Goal: Task Accomplishment & Management: Complete application form

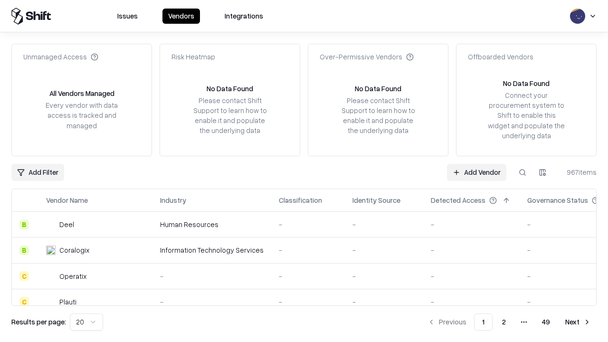
click at [477, 172] on link "Add Vendor" at bounding box center [476, 172] width 59 height 17
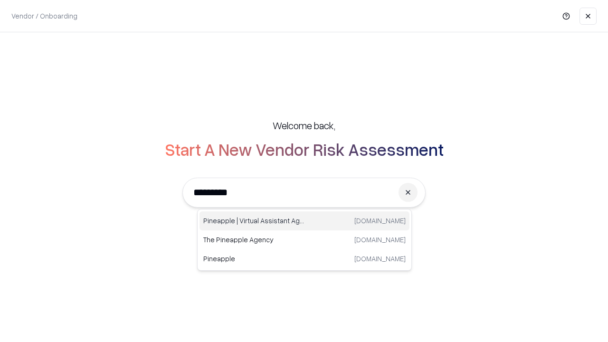
click at [305, 221] on div "Pineapple | Virtual Assistant Agency [DOMAIN_NAME]" at bounding box center [305, 220] width 210 height 19
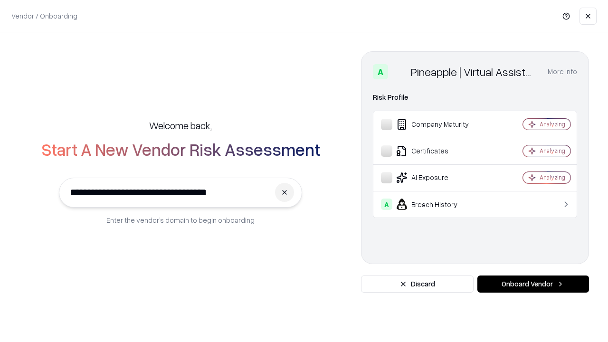
type input "**********"
click at [533, 284] on button "Onboard Vendor" at bounding box center [534, 284] width 112 height 17
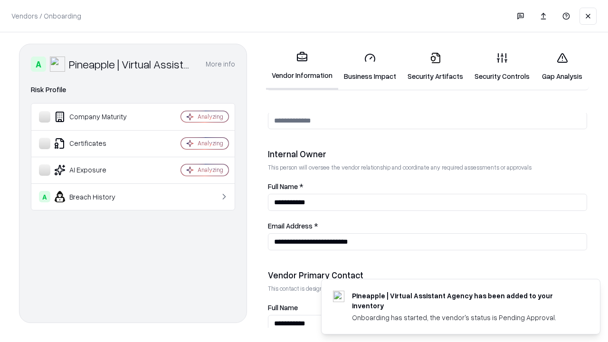
scroll to position [492, 0]
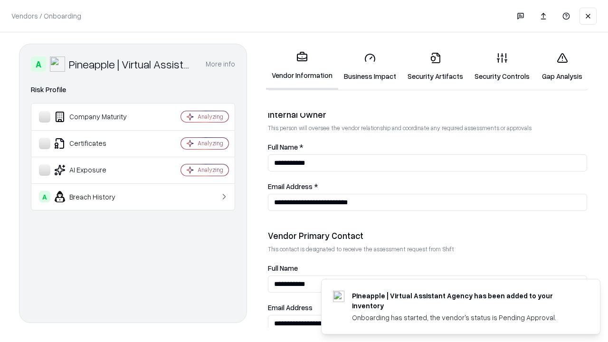
click at [370, 67] on link "Business Impact" at bounding box center [370, 67] width 64 height 44
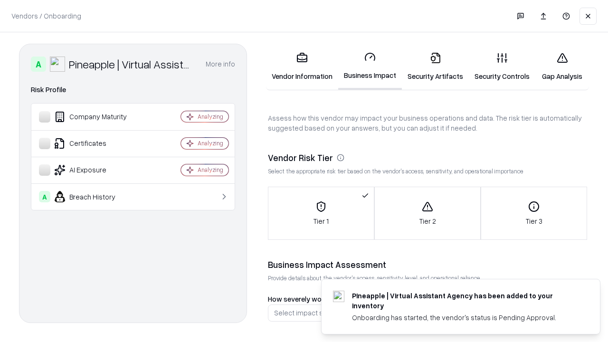
click at [435, 67] on link "Security Artifacts" at bounding box center [435, 67] width 67 height 44
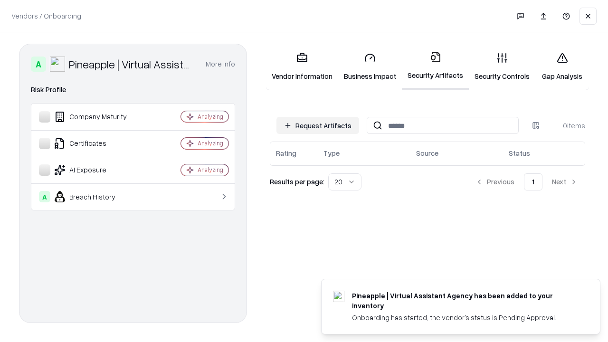
click at [318, 125] on button "Request Artifacts" at bounding box center [318, 125] width 83 height 17
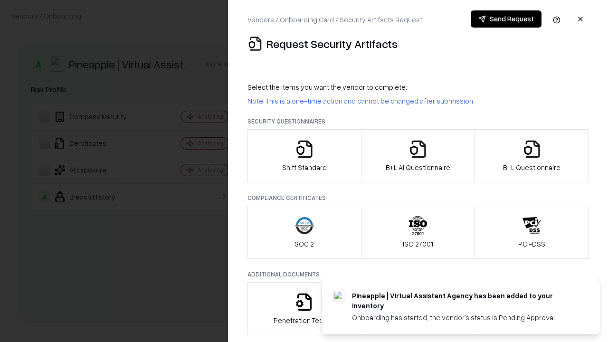
click at [304, 156] on icon "button" at bounding box center [304, 149] width 19 height 19
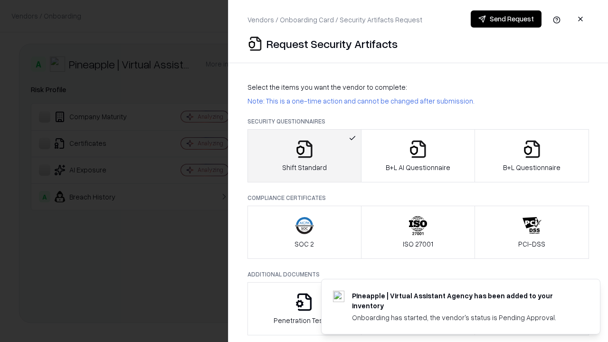
click at [506, 19] on button "Send Request" at bounding box center [506, 18] width 71 height 17
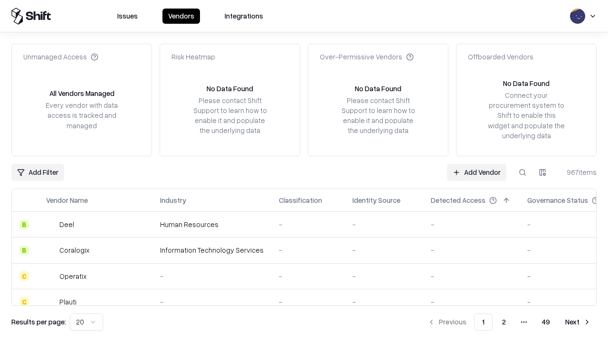
click at [523, 172] on button at bounding box center [522, 172] width 17 height 17
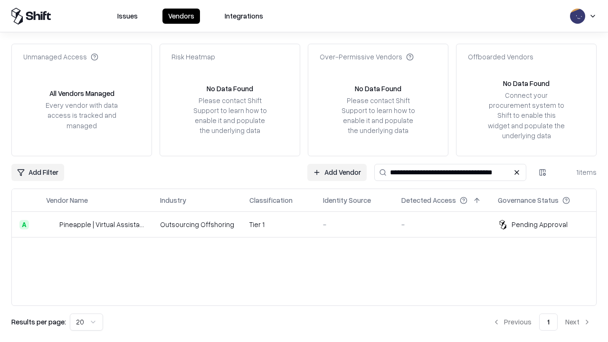
type input "**********"
click at [310, 238] on td "Tier 1" at bounding box center [279, 225] width 74 height 26
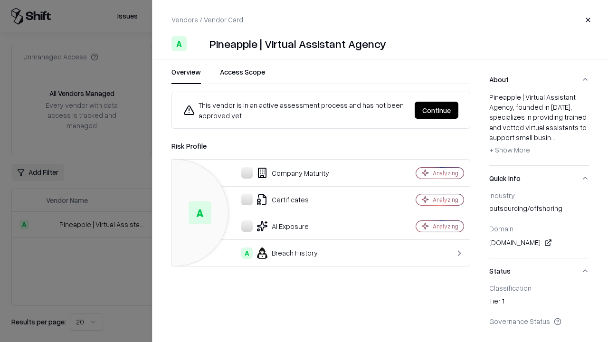
click at [437, 110] on button "Continue" at bounding box center [437, 110] width 44 height 17
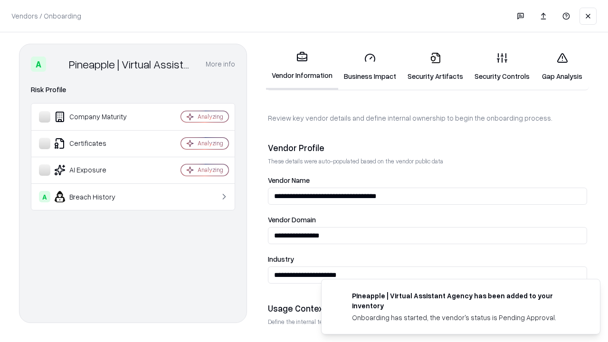
click at [435, 67] on link "Security Artifacts" at bounding box center [435, 67] width 67 height 44
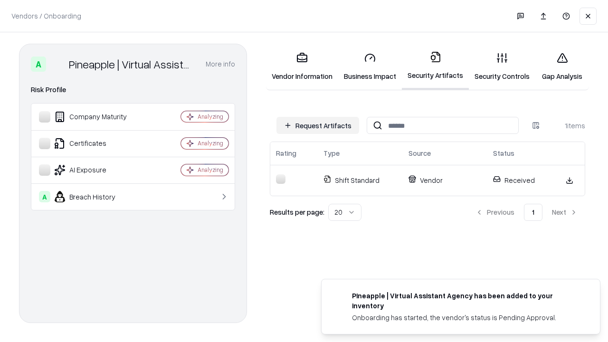
click at [562, 67] on link "Gap Analysis" at bounding box center [563, 67] width 54 height 44
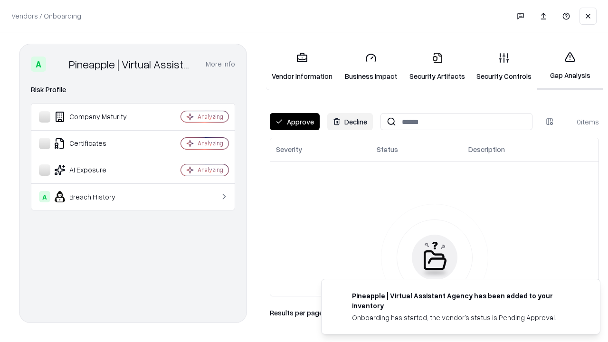
click at [295, 122] on button "Approve" at bounding box center [295, 121] width 50 height 17
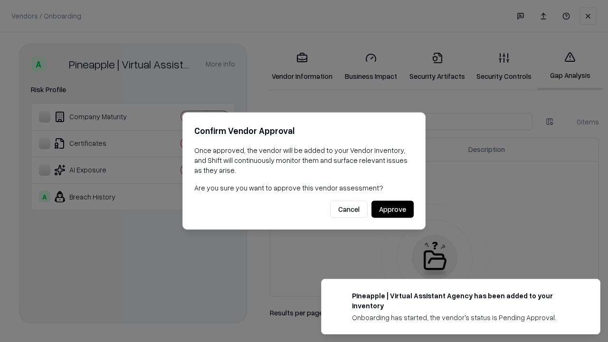
click at [393, 209] on button "Approve" at bounding box center [393, 209] width 42 height 17
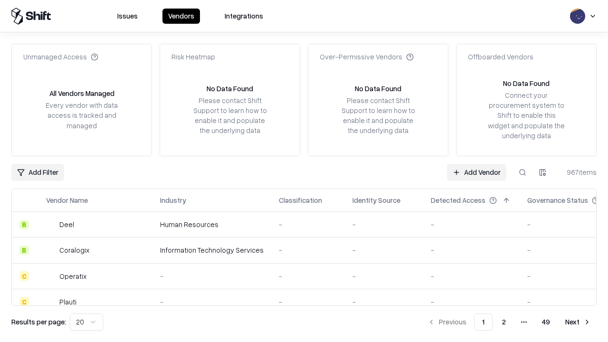
type input "**********"
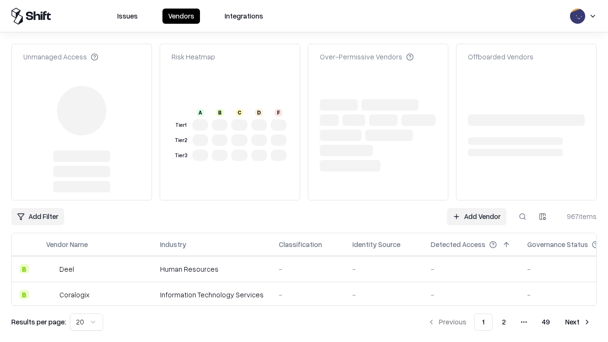
click at [477, 208] on link "Add Vendor" at bounding box center [476, 216] width 59 height 17
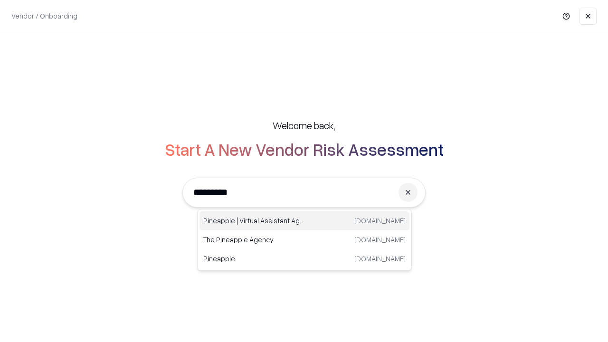
click at [305, 221] on div "Pineapple | Virtual Assistant Agency [DOMAIN_NAME]" at bounding box center [305, 220] width 210 height 19
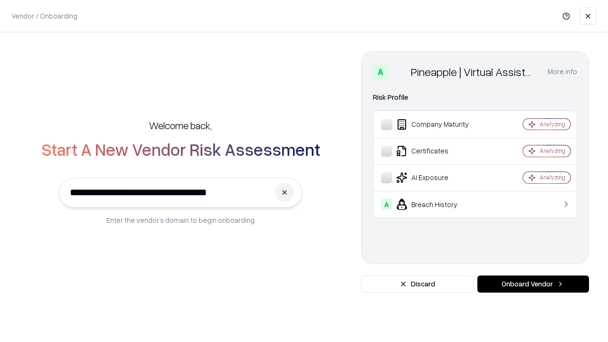
type input "**********"
click at [533, 284] on button "Onboard Vendor" at bounding box center [534, 284] width 112 height 17
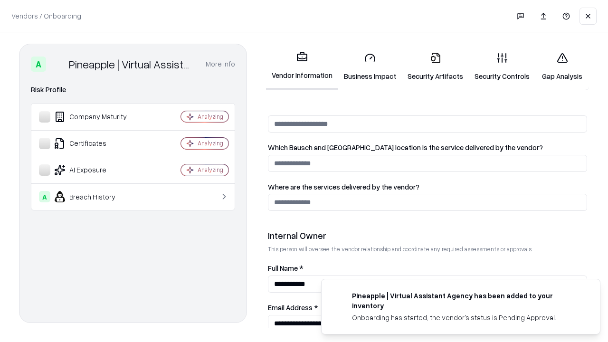
scroll to position [492, 0]
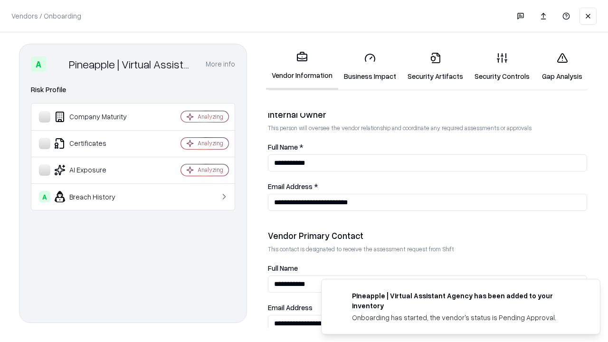
click at [562, 67] on link "Gap Analysis" at bounding box center [563, 67] width 54 height 44
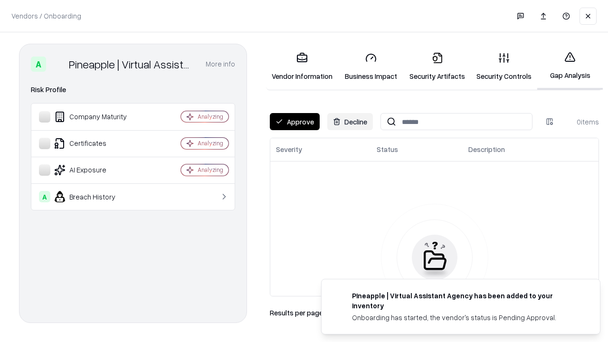
click at [295, 122] on button "Approve" at bounding box center [295, 121] width 50 height 17
